Goal: Find specific page/section: Find specific page/section

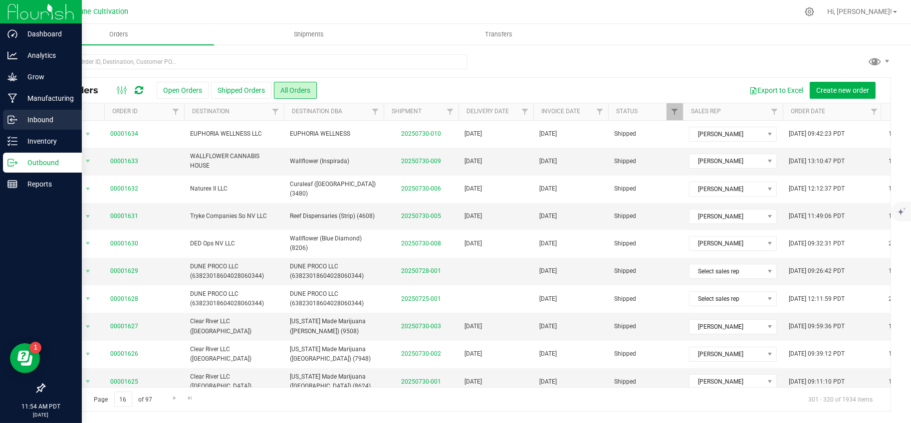
click at [19, 121] on p "Inbound" at bounding box center [47, 120] width 60 height 12
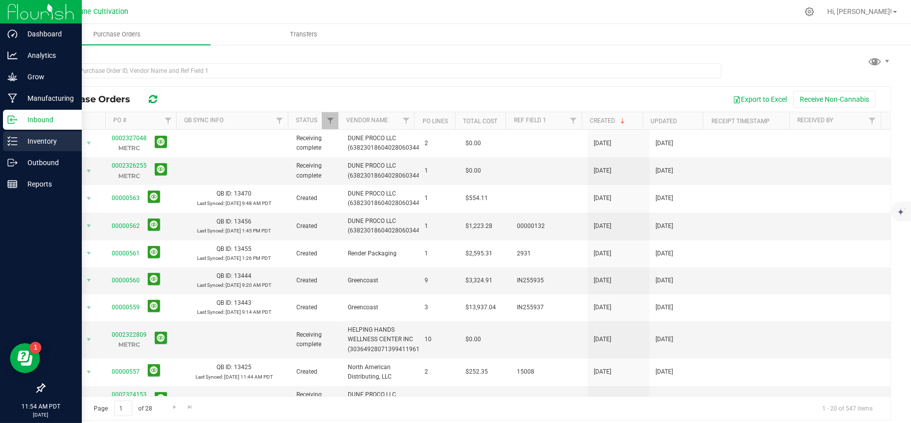
click at [16, 138] on icon at bounding box center [12, 141] width 10 height 10
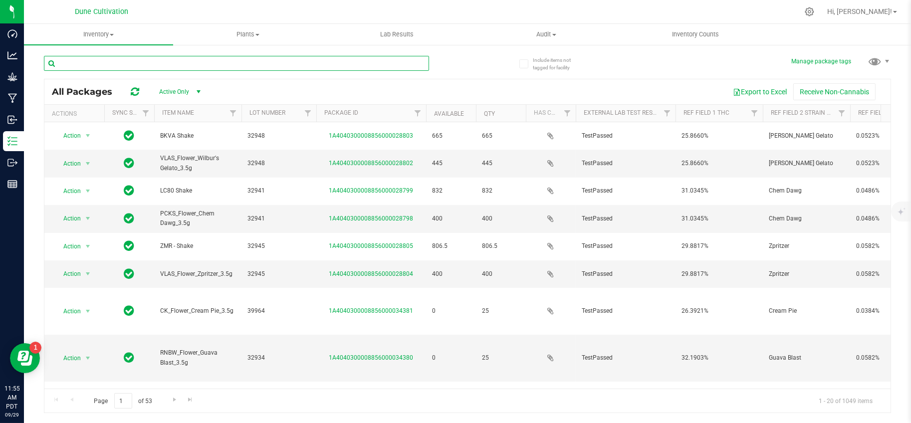
click at [252, 64] on input "text" at bounding box center [236, 63] width 385 height 15
type input "vlas"
